Goal: Find specific page/section: Find specific page/section

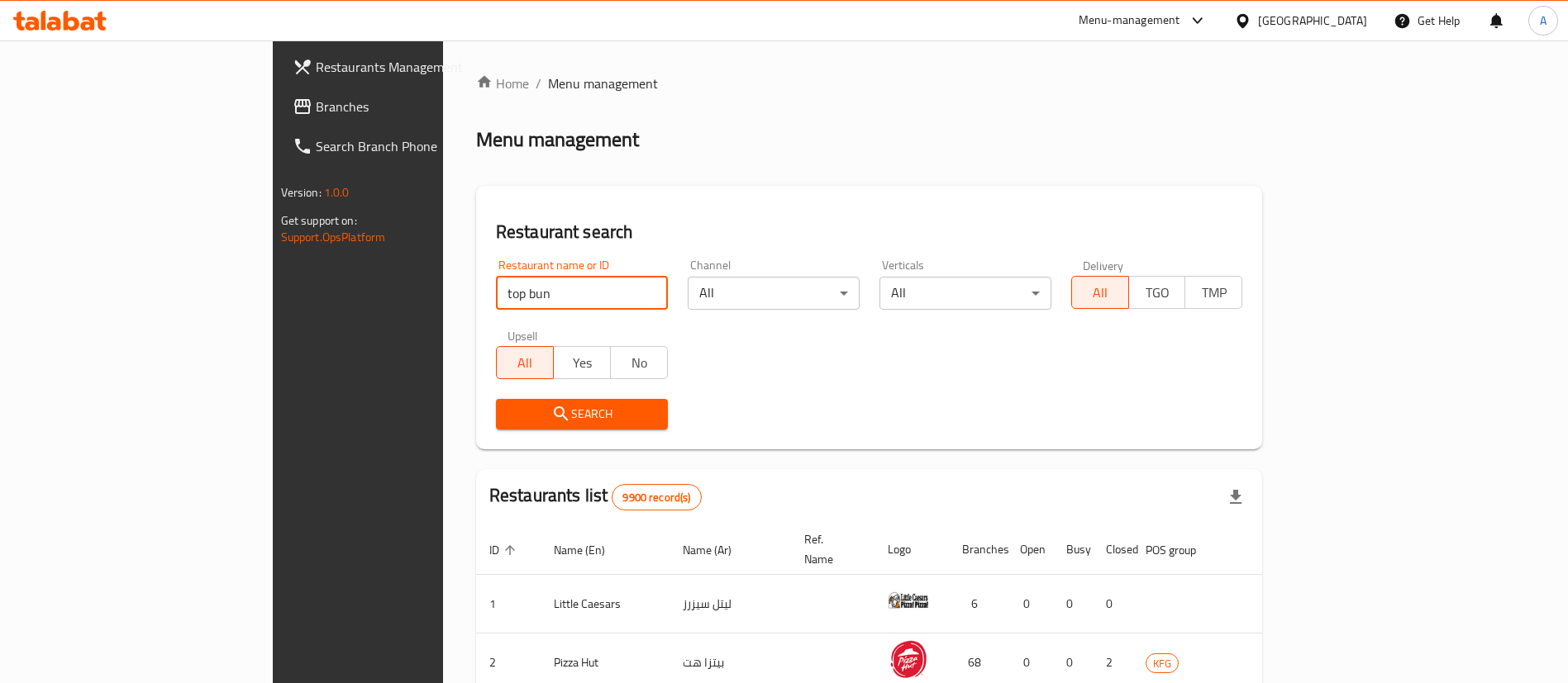
type input "top bun"
click button "Search" at bounding box center [582, 414] width 172 height 30
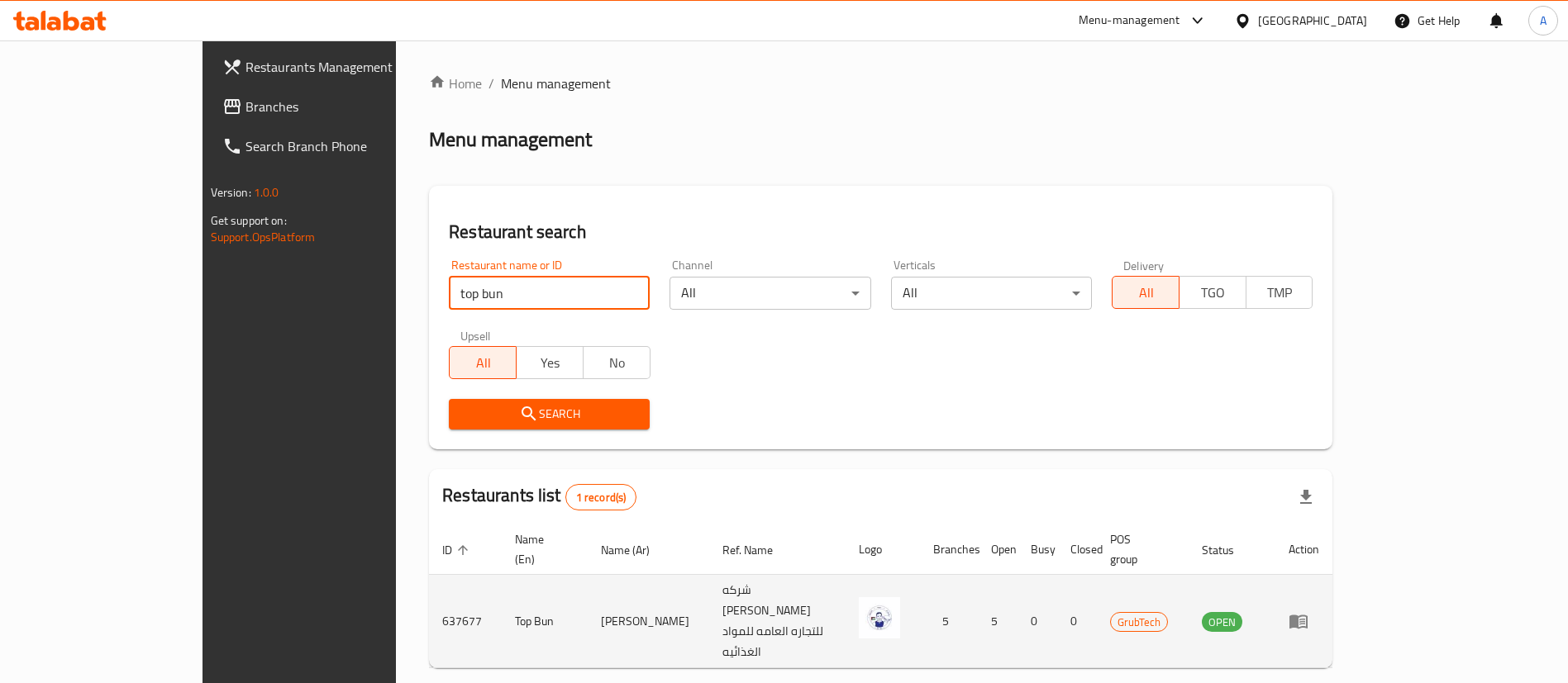
click at [429, 575] on td "637677" at bounding box center [466, 621] width 73 height 93
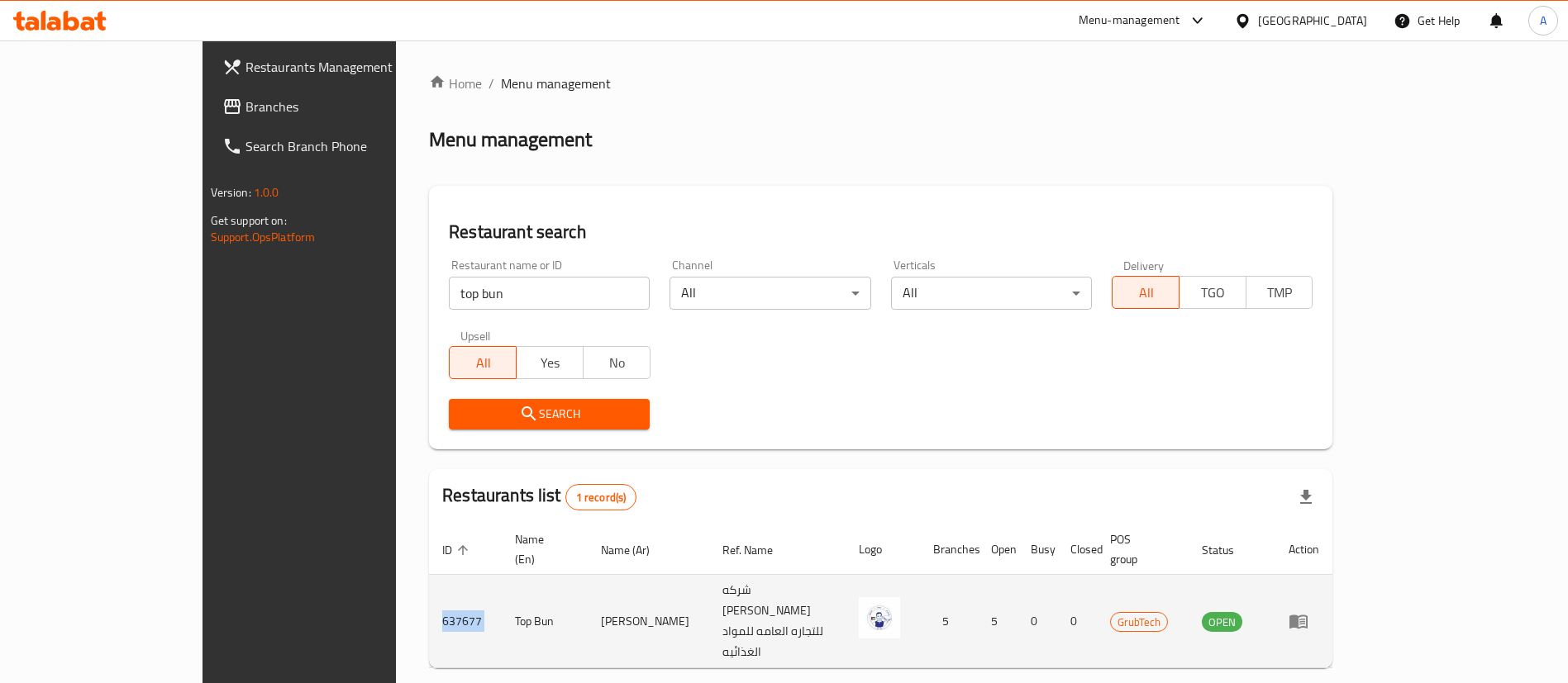
copy td "637677"
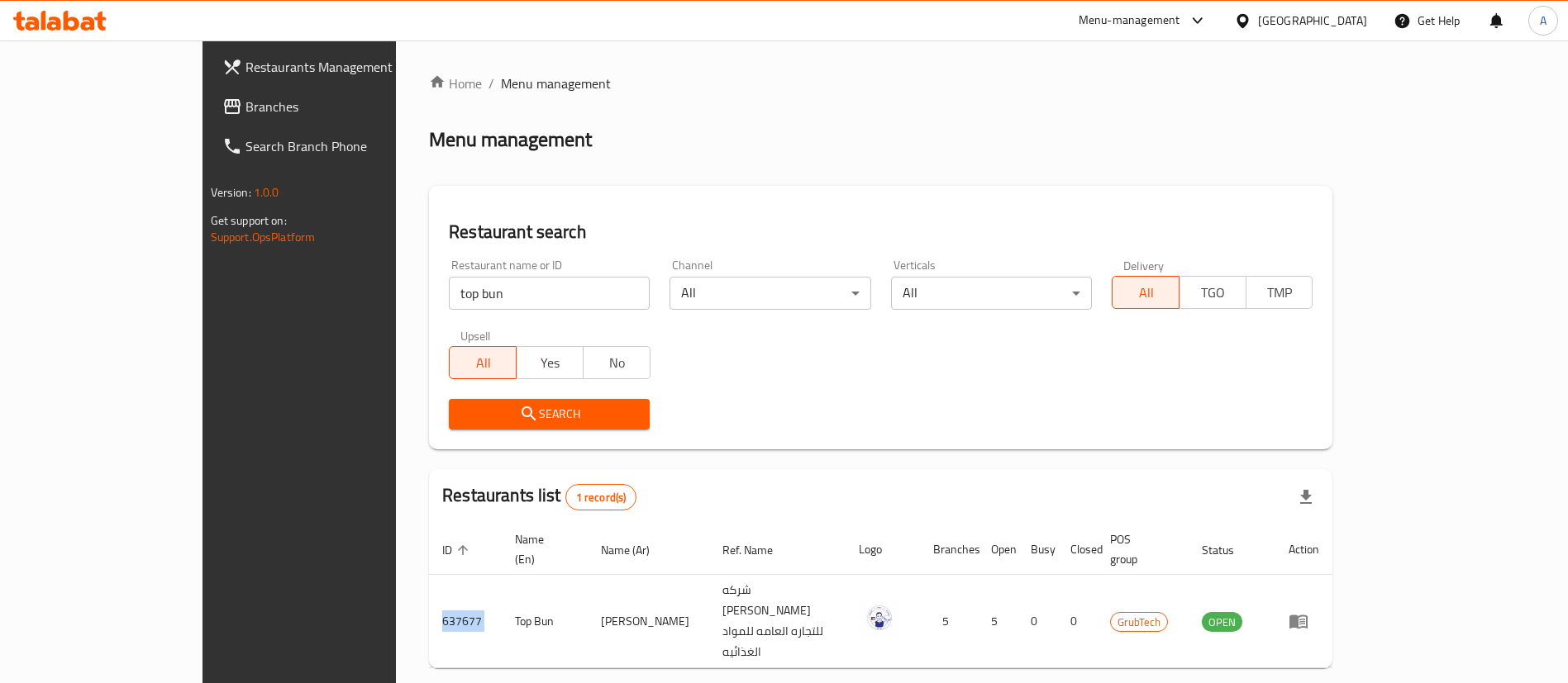
copy td "637677"
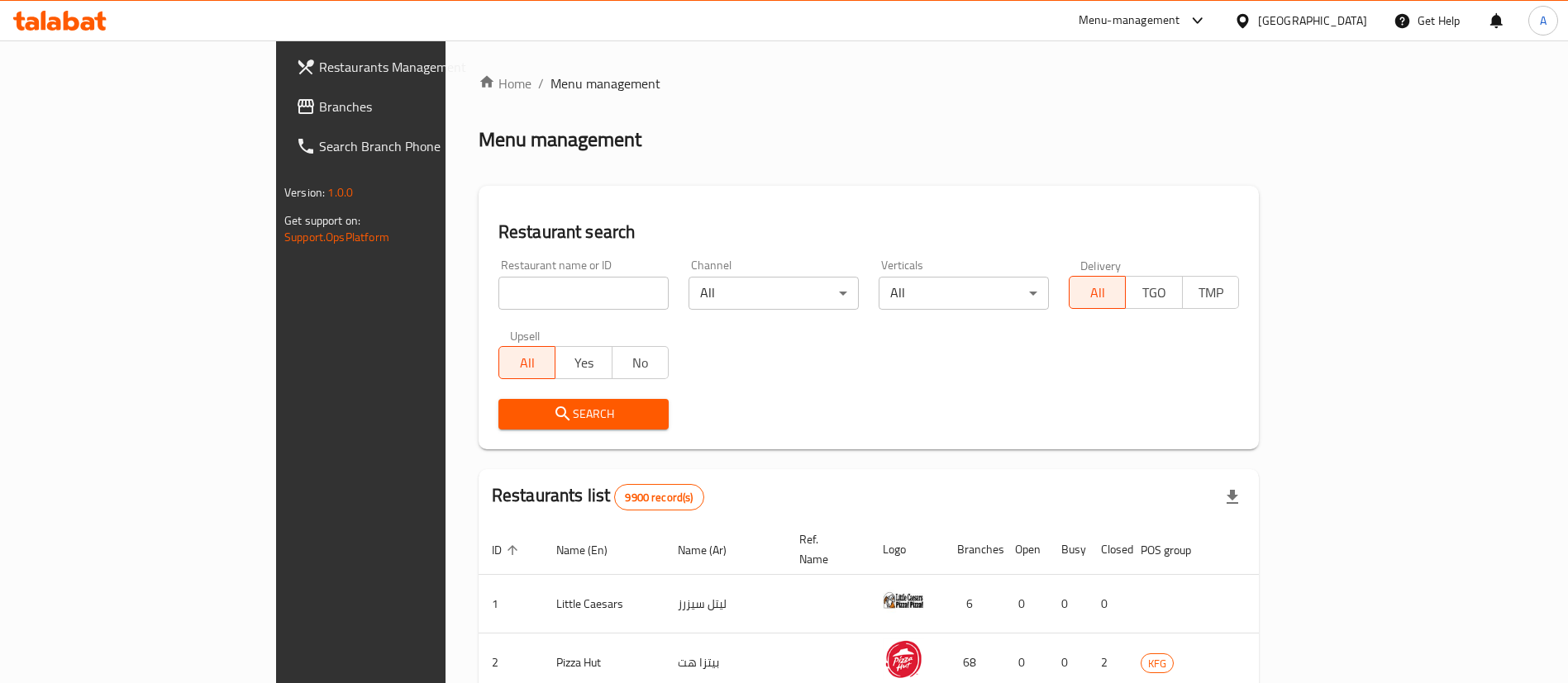
click at [501, 260] on div "Restaurant name or ID Restaurant name or ID" at bounding box center [584, 285] width 171 height 50
click at [500, 297] on input "search" at bounding box center [584, 293] width 171 height 33
click at [503, 301] on input "search" at bounding box center [584, 293] width 171 height 33
